Goal: Check status: Check status

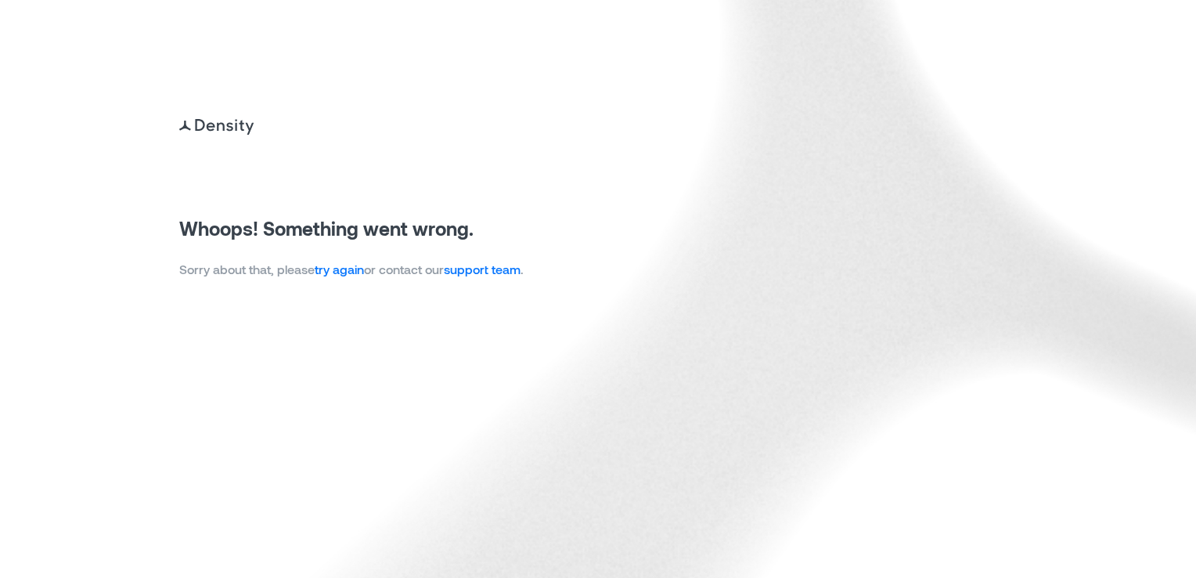
click at [343, 267] on link "try again" at bounding box center [339, 268] width 49 height 15
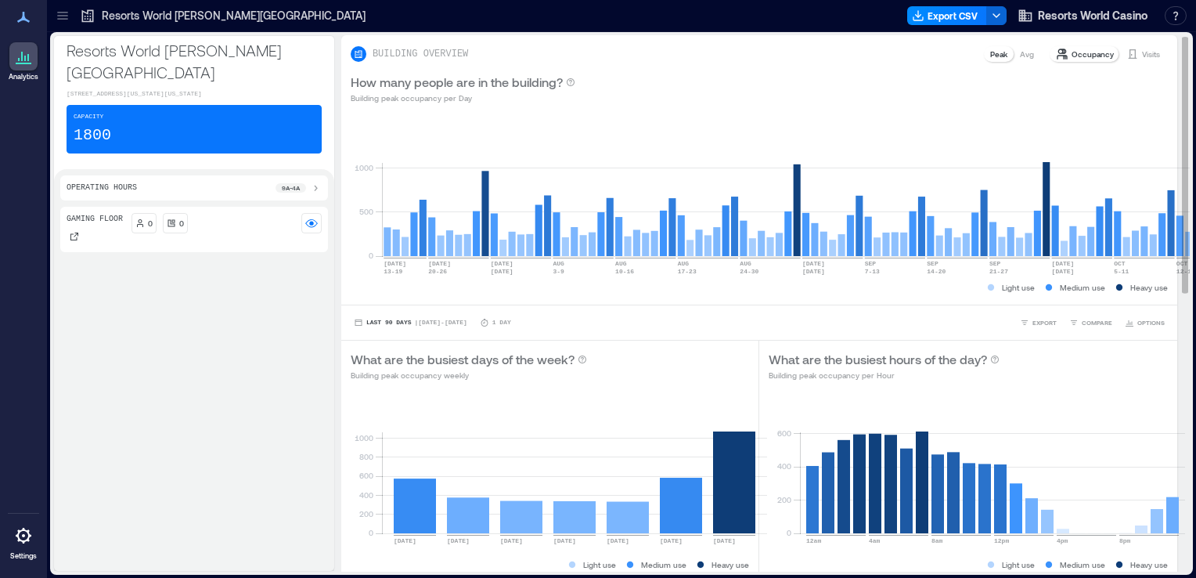
click at [1146, 53] on p "Visits" at bounding box center [1151, 54] width 18 height 13
